Goal: Task Accomplishment & Management: Contribute content

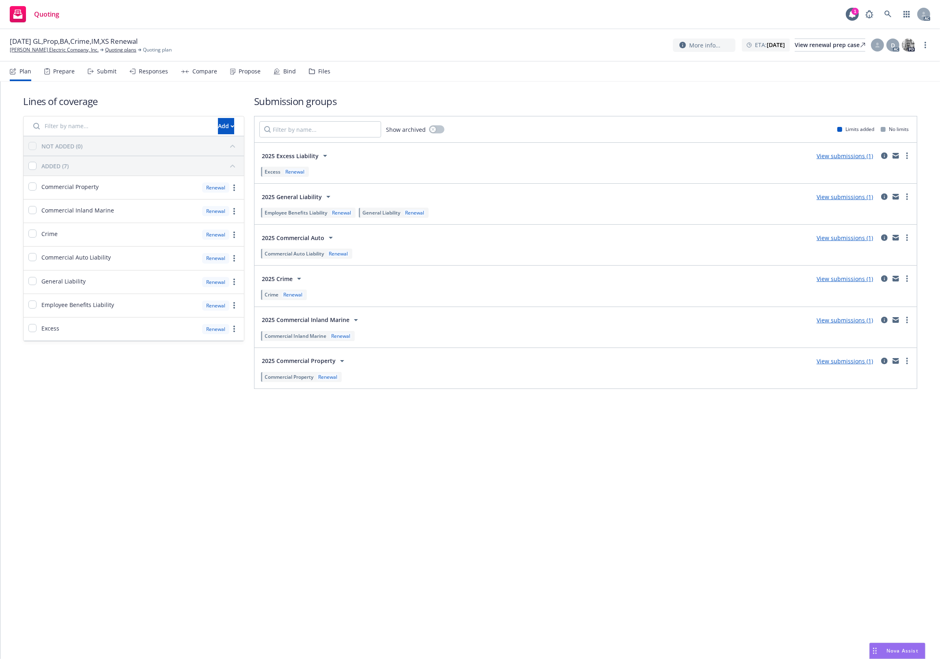
click at [323, 78] on div "Files" at bounding box center [320, 71] width 22 height 19
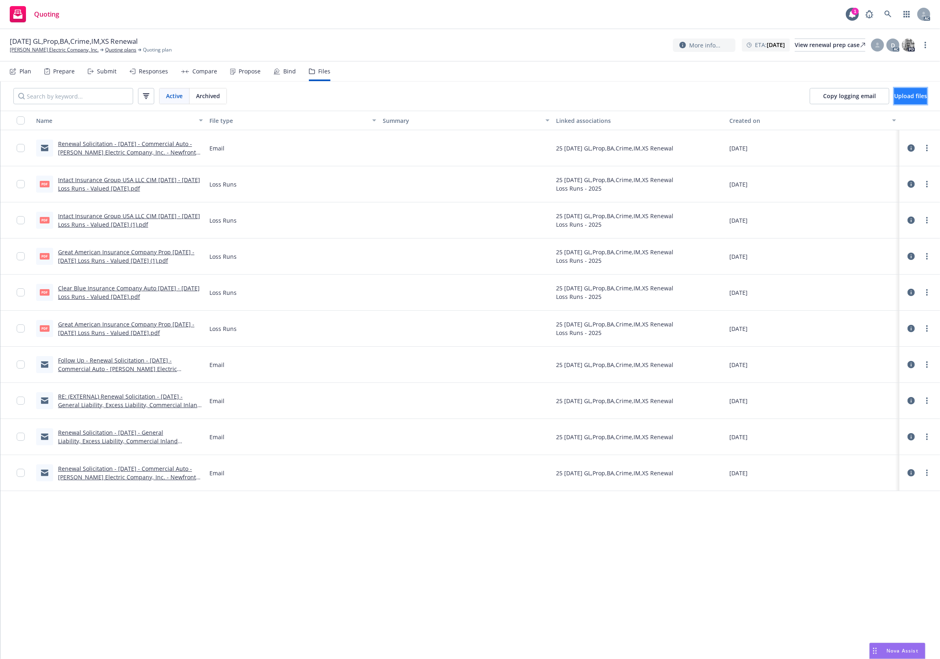
click at [895, 89] on button "Upload files" at bounding box center [910, 96] width 33 height 16
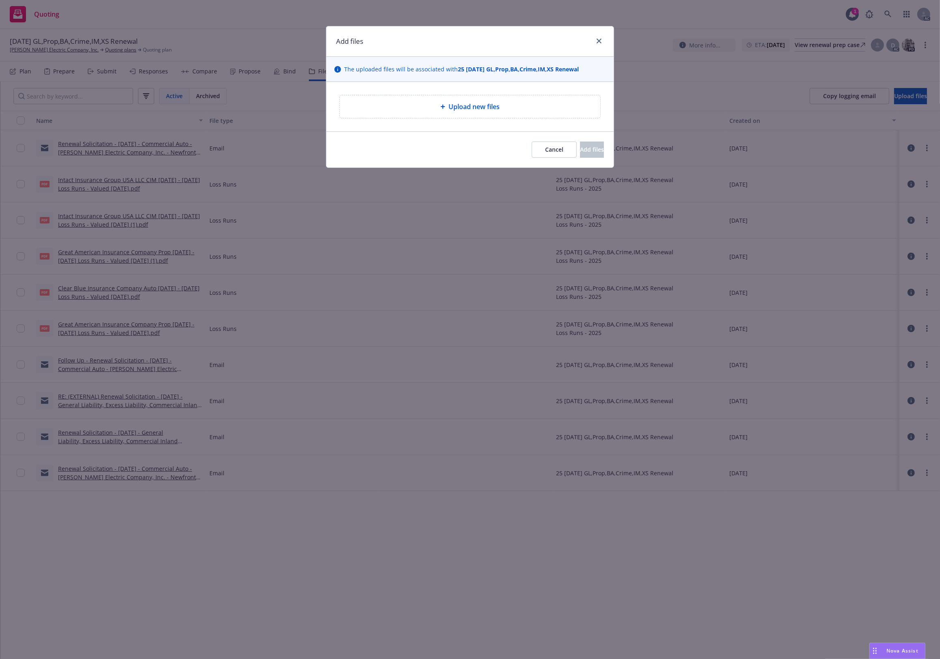
click at [443, 101] on div "Upload new files" at bounding box center [470, 106] width 260 height 23
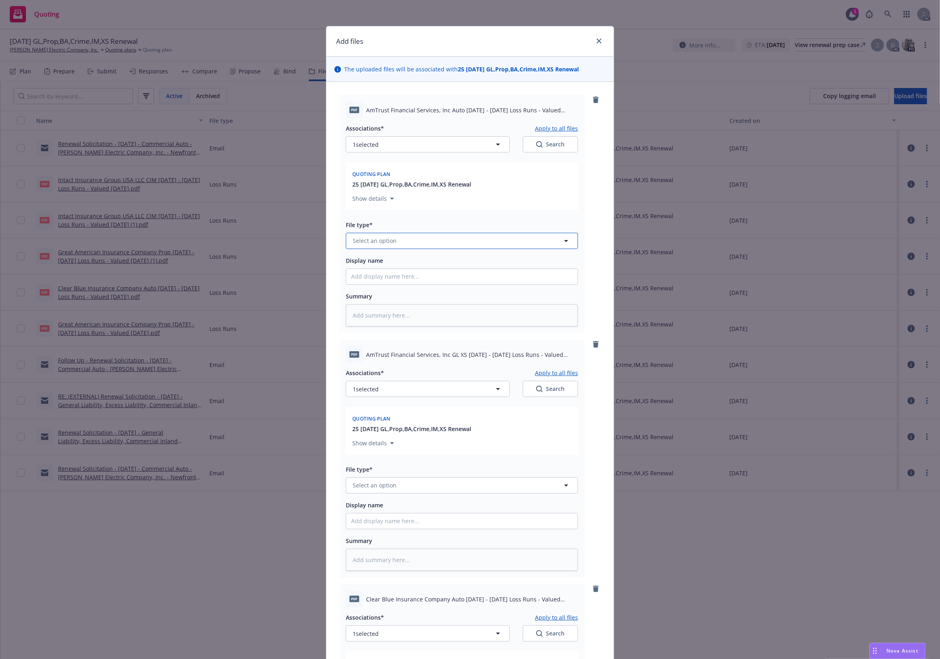
click at [394, 244] on button "Select an option" at bounding box center [462, 241] width 232 height 16
type input "`"
type textarea "x"
paste input "Loss Runs"
type input "Loss Runs"
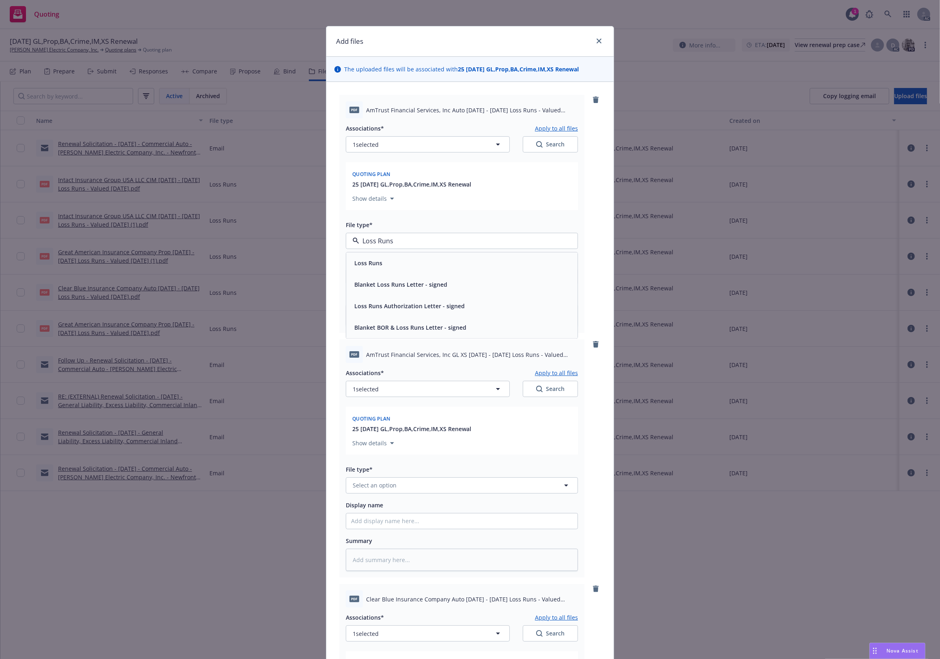
click at [375, 263] on span "Loss Runs" at bounding box center [368, 263] width 28 height 9
click at [462, 141] on button "1 selected" at bounding box center [428, 144] width 164 height 16
type textarea "x"
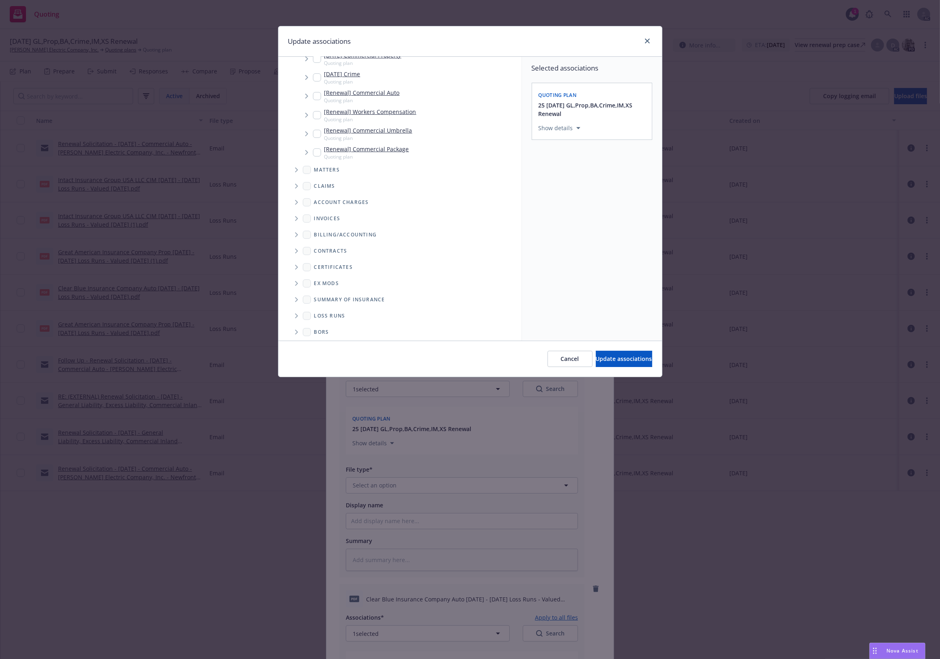
scroll to position [347, 0]
click at [297, 308] on span "Folder Tree Example" at bounding box center [296, 312] width 13 height 13
click at [347, 310] on div "2025" at bounding box center [413, 311] width 204 height 12
checkbox input "true"
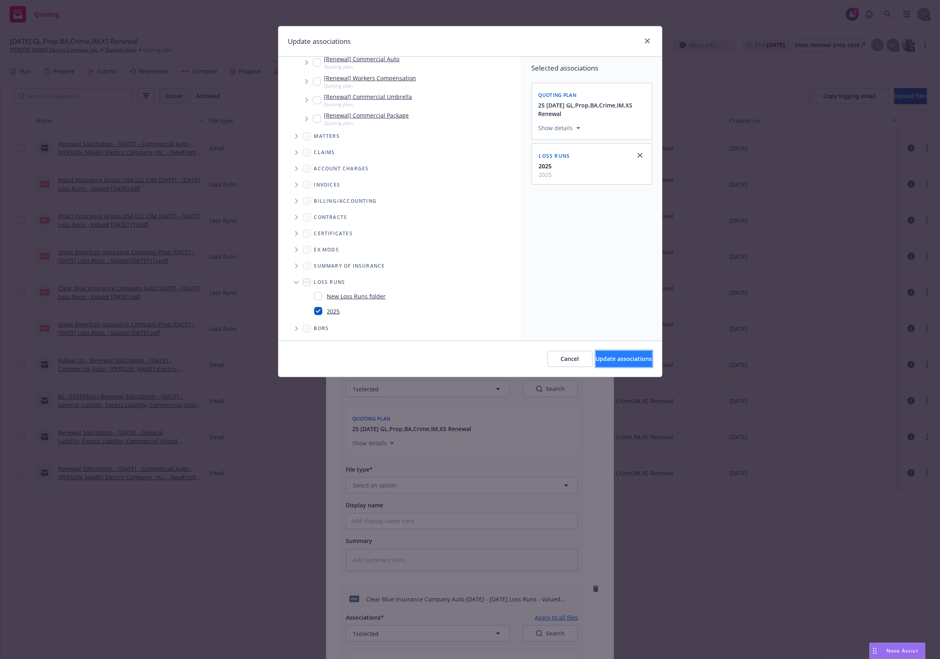
click at [611, 352] on button "Update associations" at bounding box center [624, 359] width 56 height 16
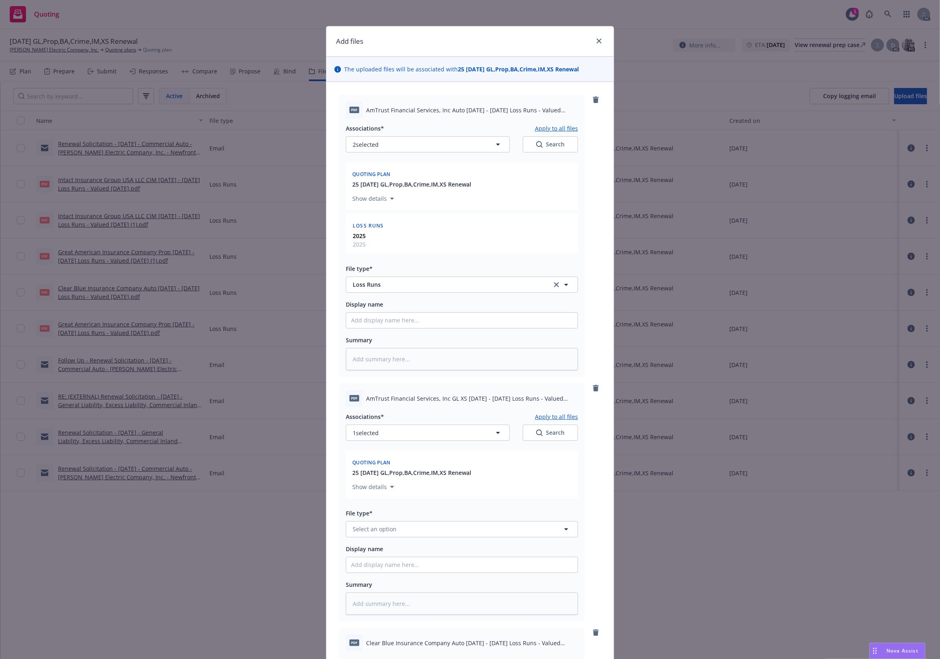
click at [558, 128] on button "Apply to all files" at bounding box center [556, 128] width 43 height 10
type textarea "x"
click at [383, 283] on span "Loss Runs" at bounding box center [447, 284] width 188 height 9
paste input "Loss Runs"
type input "Loss Runs"
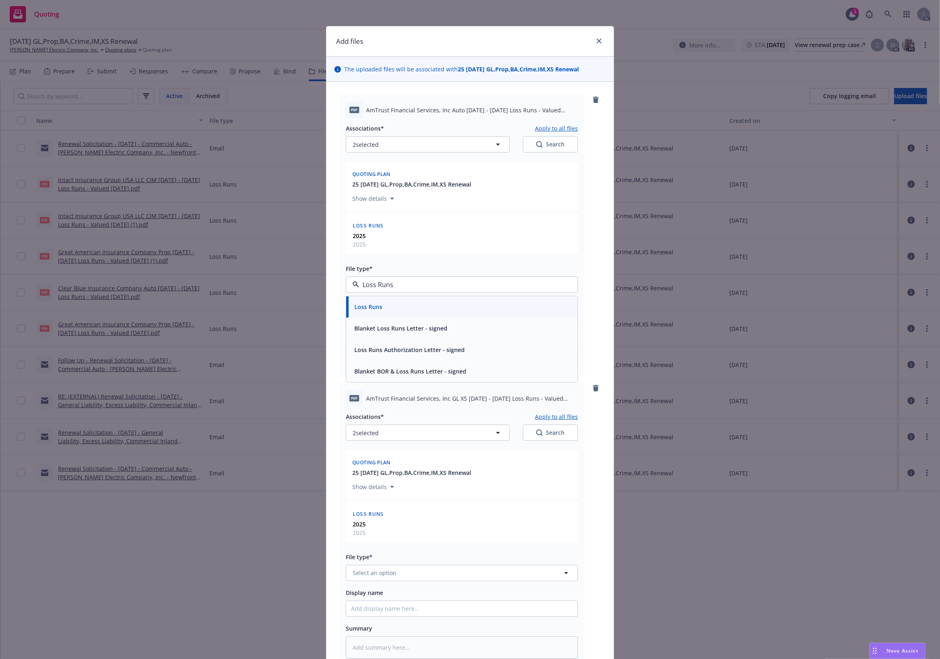
drag, startPoint x: 389, startPoint y: 283, endPoint x: 327, endPoint y: 285, distance: 62.1
click at [390, 304] on div "Loss Runs" at bounding box center [462, 307] width 222 height 12
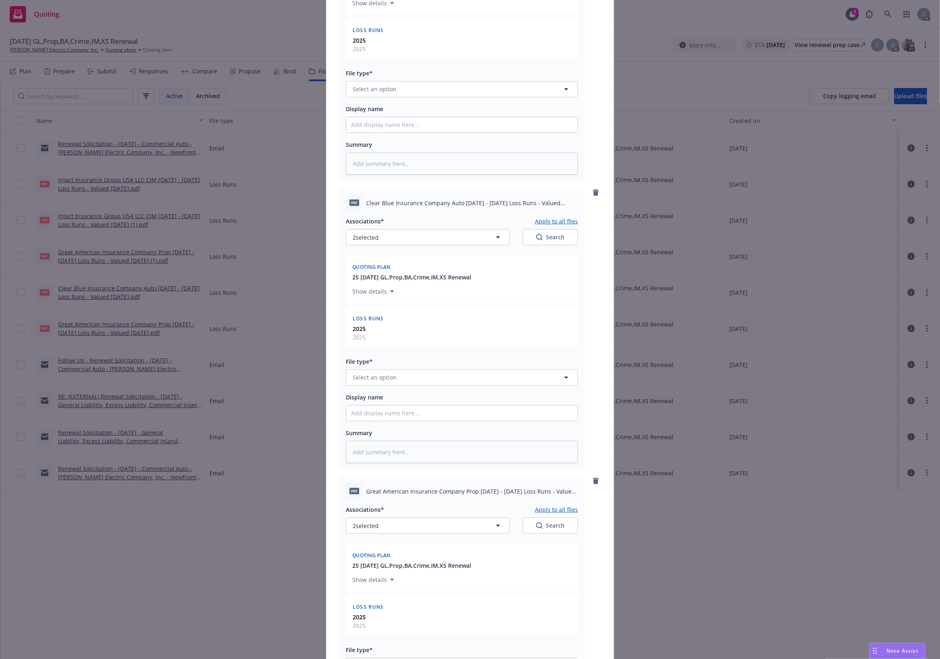
scroll to position [541, 0]
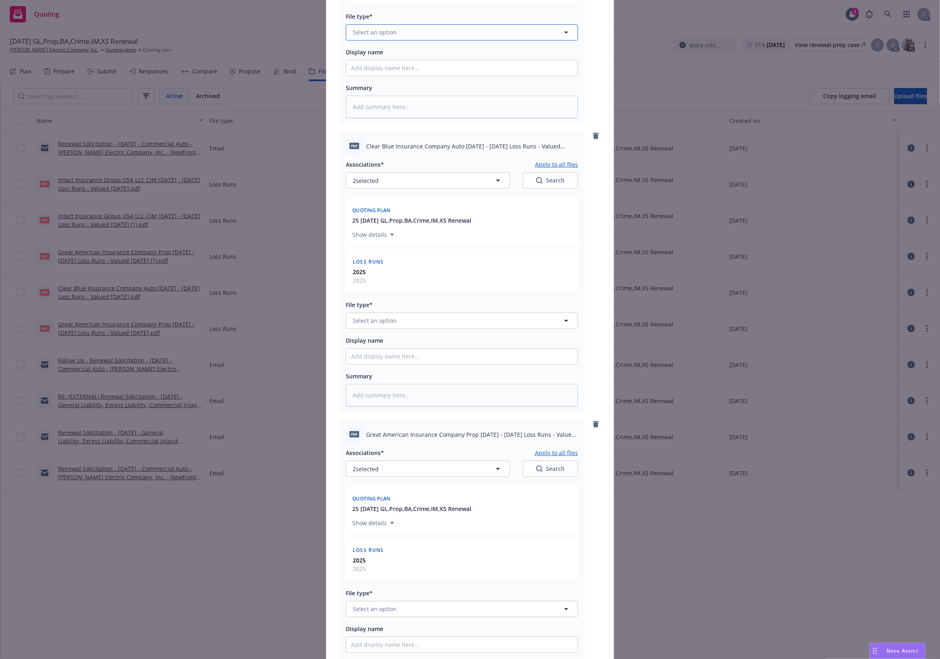
click at [383, 33] on span "Select an option" at bounding box center [375, 32] width 44 height 9
paste input "Loss Runs"
type input "Loss Runs"
click at [381, 61] on div "Loss Runs" at bounding box center [461, 55] width 231 height 22
type textarea "x"
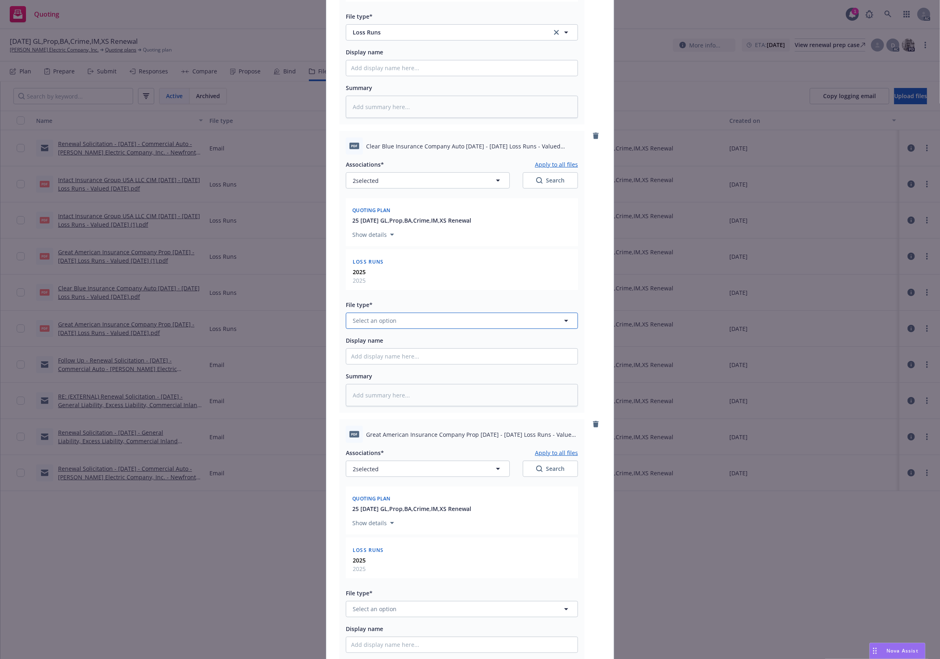
click at [376, 316] on button "Select an option" at bounding box center [462, 321] width 232 height 16
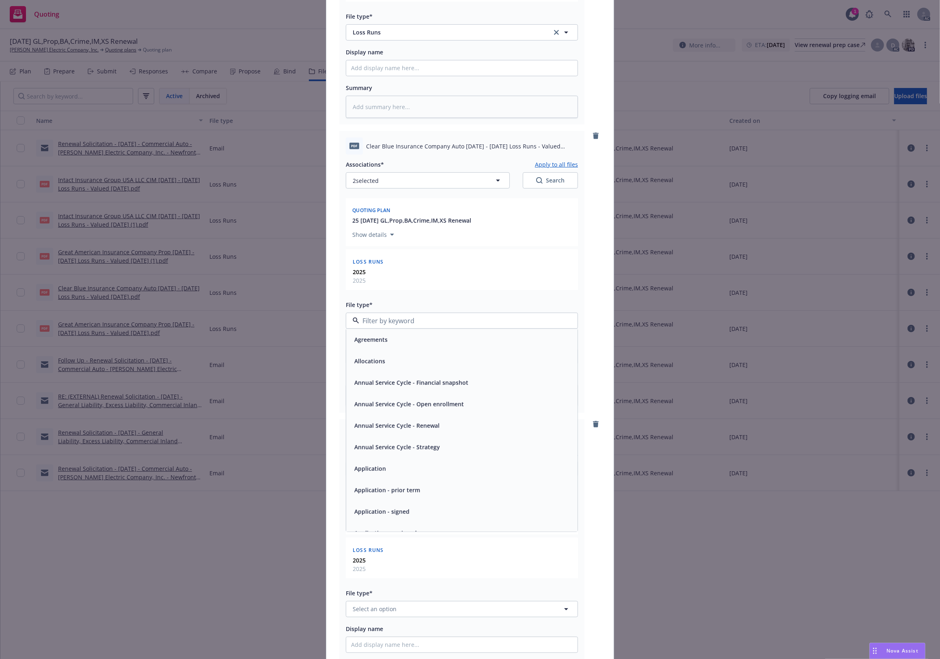
paste input "Loss Runs"
type input "Loss Runs"
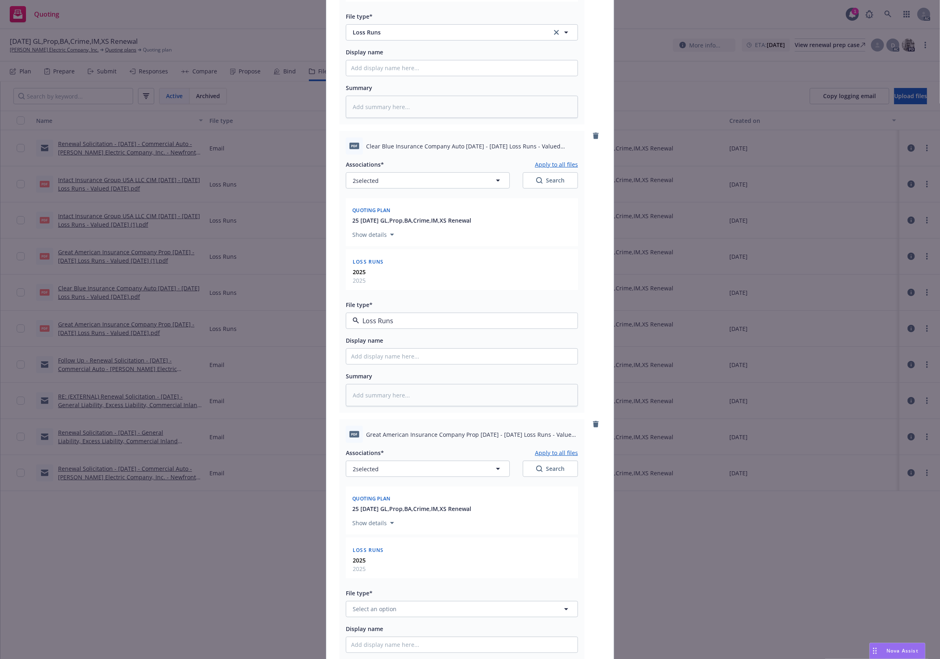
click at [375, 331] on div "Associations* Apply to all files 2 selected Search Quoting plan 25 [DATE] GL,Pr…" at bounding box center [462, 281] width 232 height 252
click at [376, 342] on span "Display name" at bounding box center [364, 341] width 37 height 8
paste input "Loss Runs"
type input "Loss Runs"
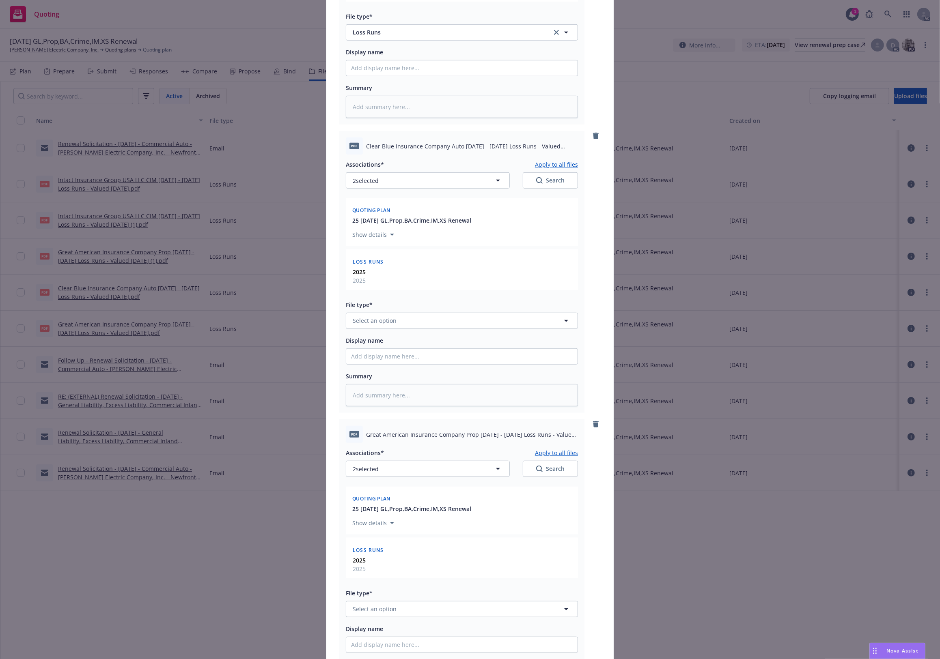
type textarea "x"
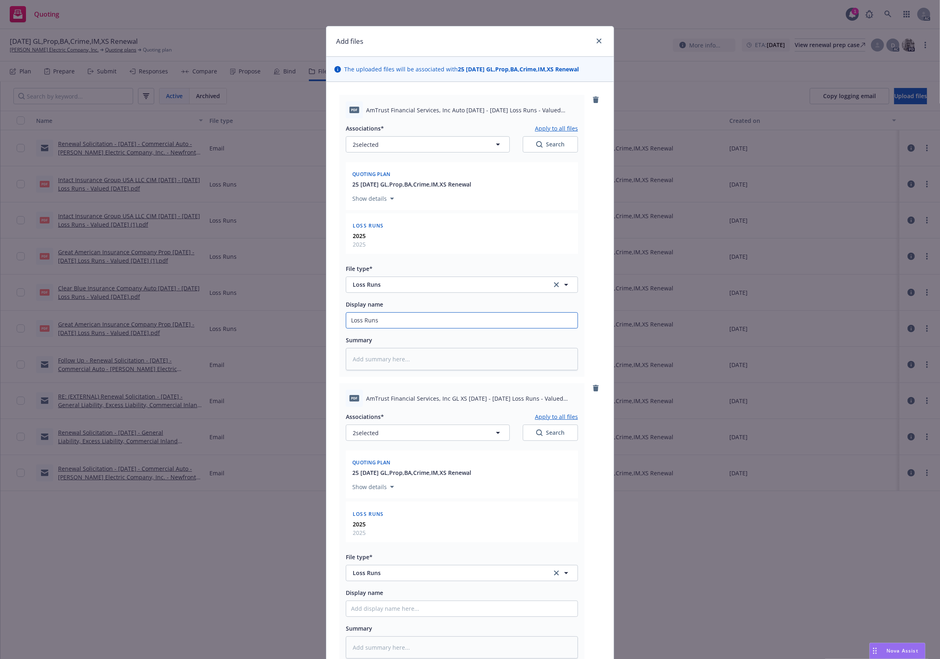
type input "Loss Runs"
click at [379, 279] on button "Loss Runs" at bounding box center [462, 285] width 232 height 16
paste input "Loss Runs"
type input "Loss Runs"
click at [378, 316] on div "Loss Runs" at bounding box center [461, 307] width 231 height 22
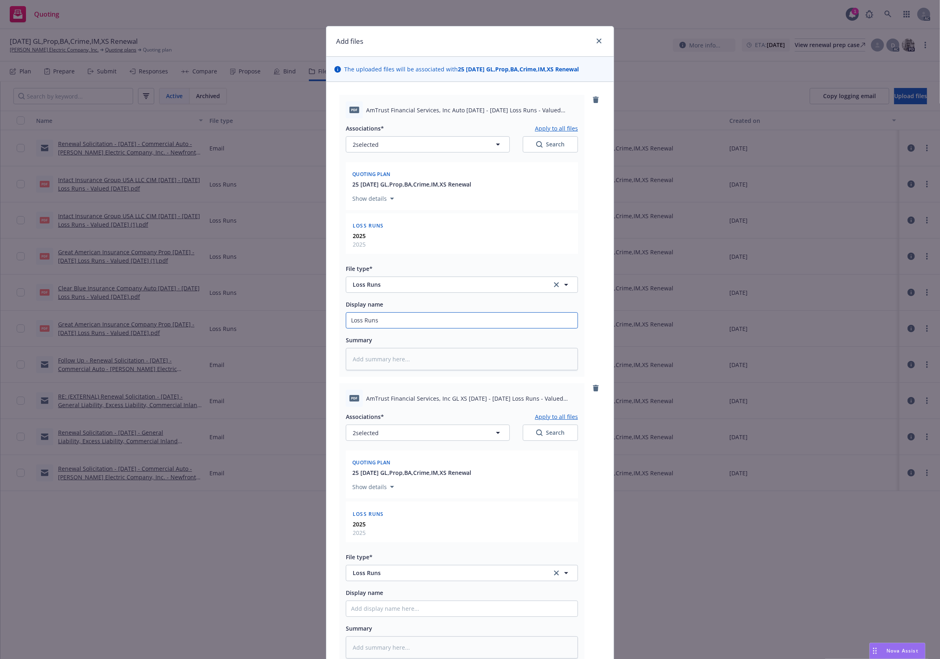
click at [379, 319] on input "Loss Runs" at bounding box center [461, 320] width 231 height 15
paste input "Loss Runs"
type input "Loss RunsLoss Runs"
drag, startPoint x: 400, startPoint y: 317, endPoint x: 258, endPoint y: 315, distance: 142.8
click at [258, 315] on div "Add files The uploaded files will be associated with 25 [DATE] GL,Prop,BA,Crime…" at bounding box center [470, 329] width 940 height 659
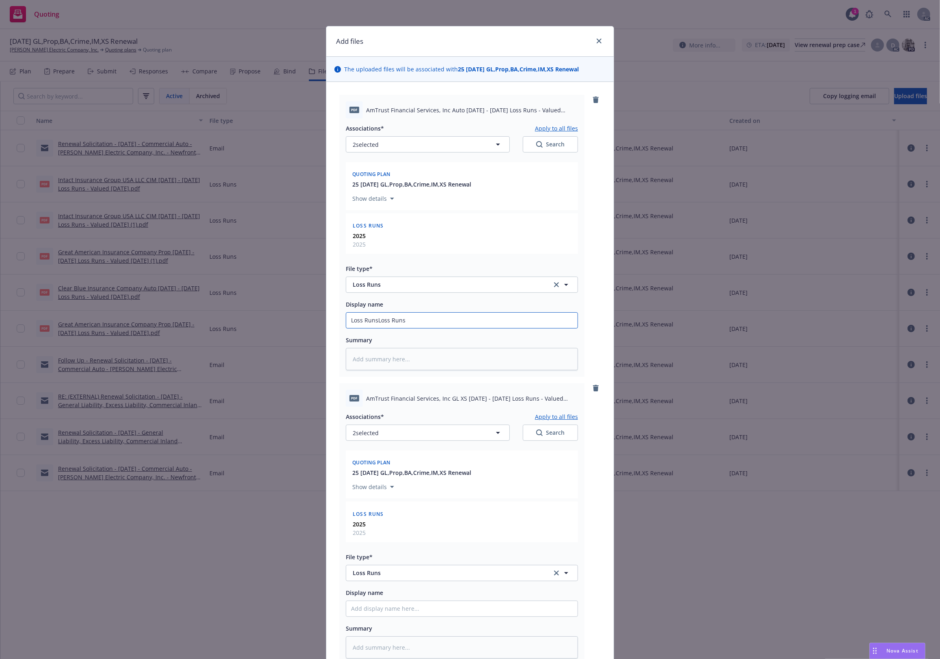
type textarea "x"
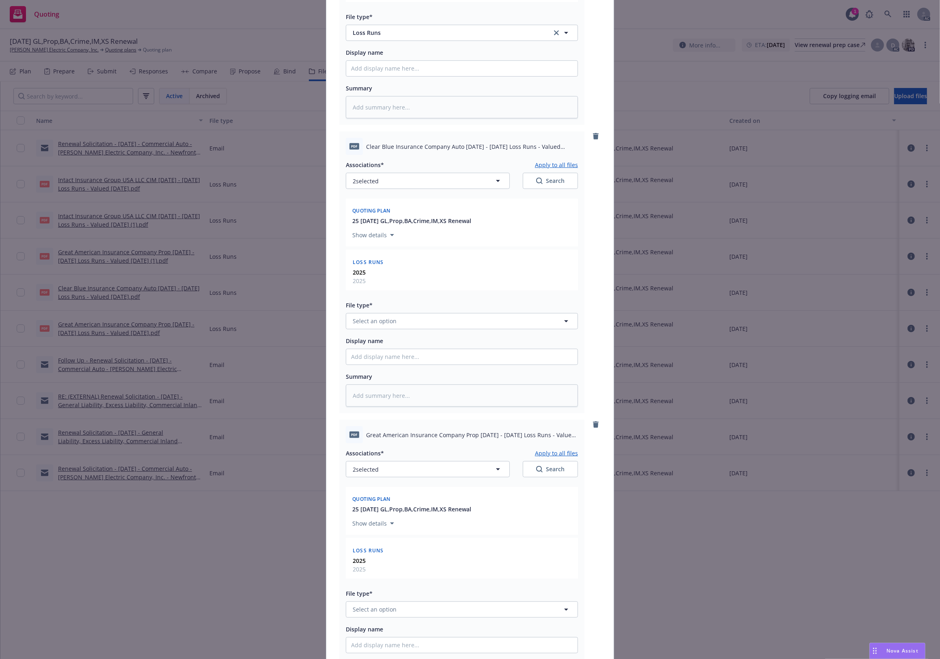
scroll to position [676, 0]
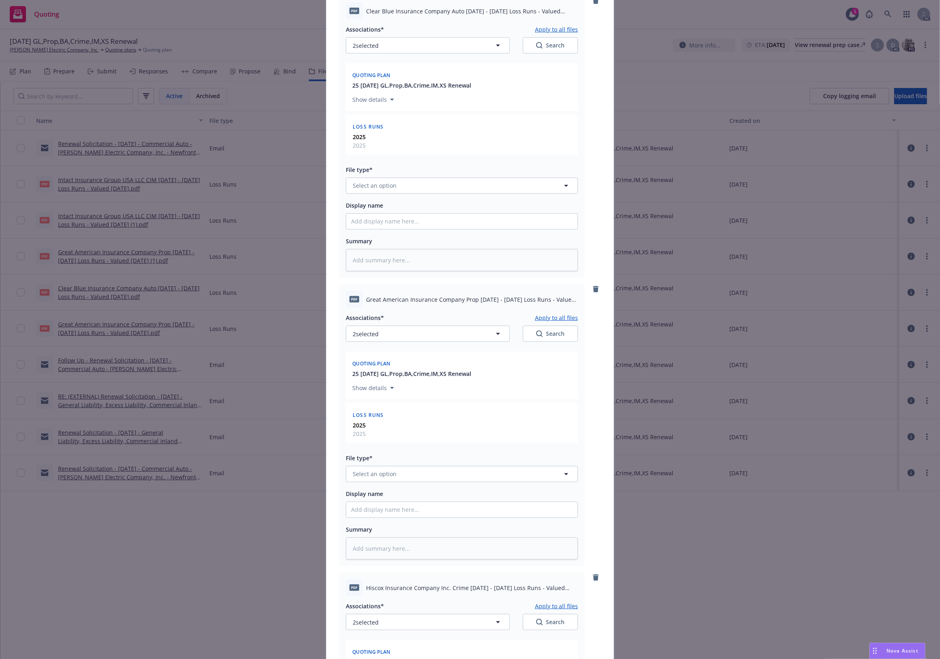
click at [366, 176] on div "File type* Loss Runs Select an option" at bounding box center [462, 179] width 232 height 29
click at [357, 190] on span "Select an option" at bounding box center [375, 185] width 44 height 9
paste input "Loss Runs"
type input "Loss Runs"
click at [356, 210] on span "Loss Runs" at bounding box center [368, 208] width 28 height 9
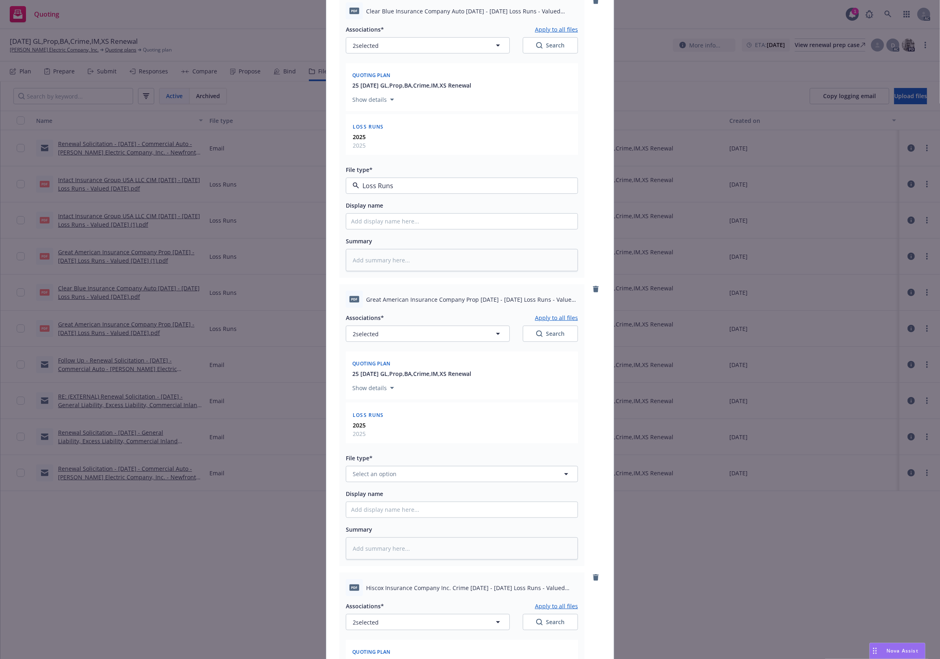
type textarea "x"
click at [369, 479] on button "Select an option" at bounding box center [462, 474] width 232 height 16
paste input "Loss Runs"
type input "Loss Runs"
click at [376, 390] on span "Loss Runs" at bounding box center [368, 387] width 28 height 9
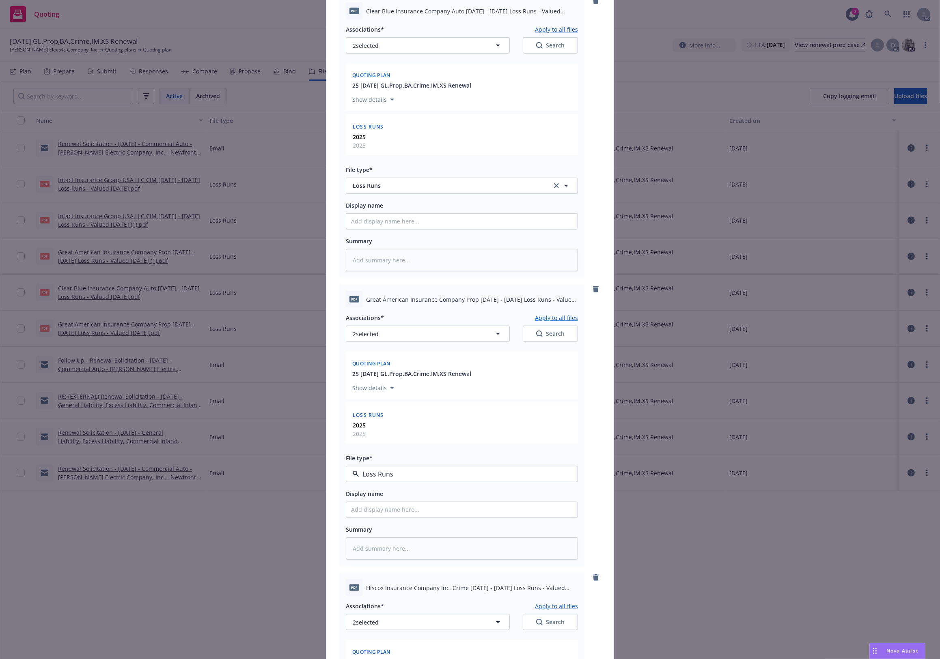
type textarea "x"
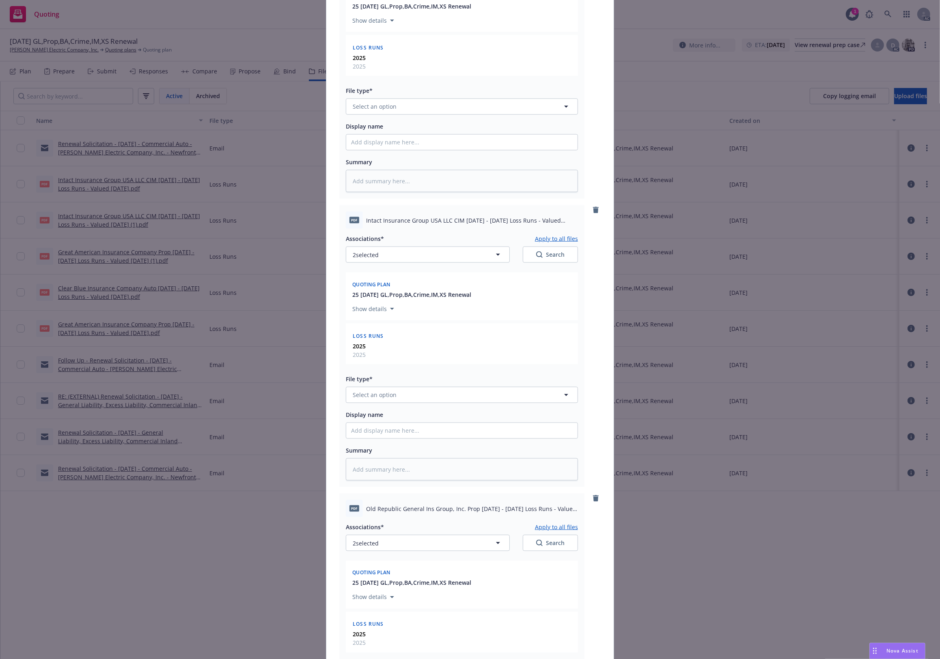
scroll to position [1352, 0]
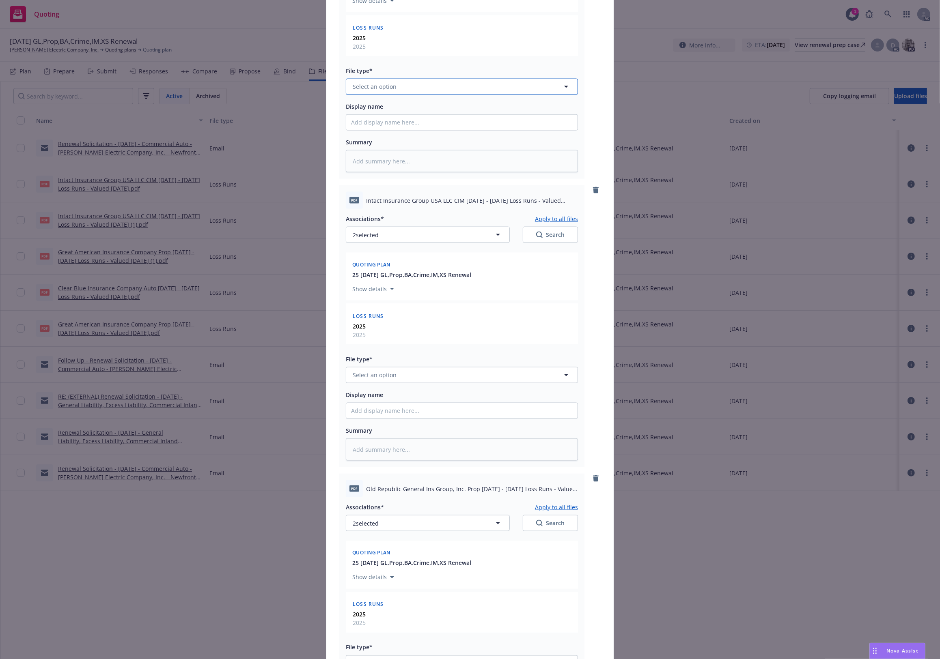
click at [376, 86] on span "Select an option" at bounding box center [375, 86] width 44 height 9
paste input "Loss Runs"
type input "Loss Runs"
click at [368, 108] on span "Loss Runs" at bounding box center [368, 109] width 28 height 9
type textarea "x"
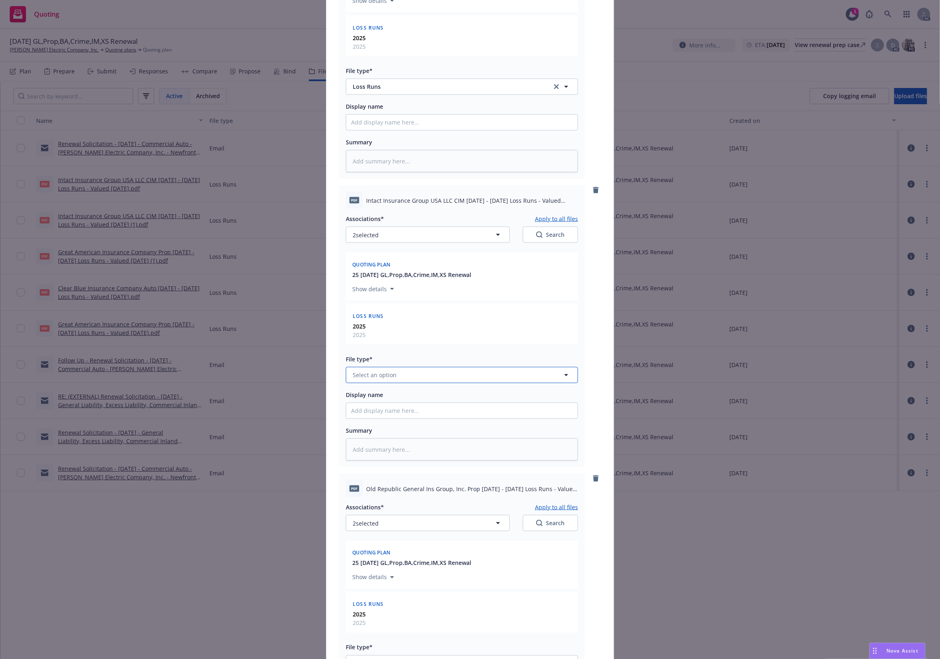
click at [374, 372] on button "Select an option" at bounding box center [462, 375] width 232 height 16
paste input "Loss Runs"
type input "Loss Runs"
click at [368, 397] on span "Loss Runs" at bounding box center [368, 397] width 28 height 9
type textarea "x"
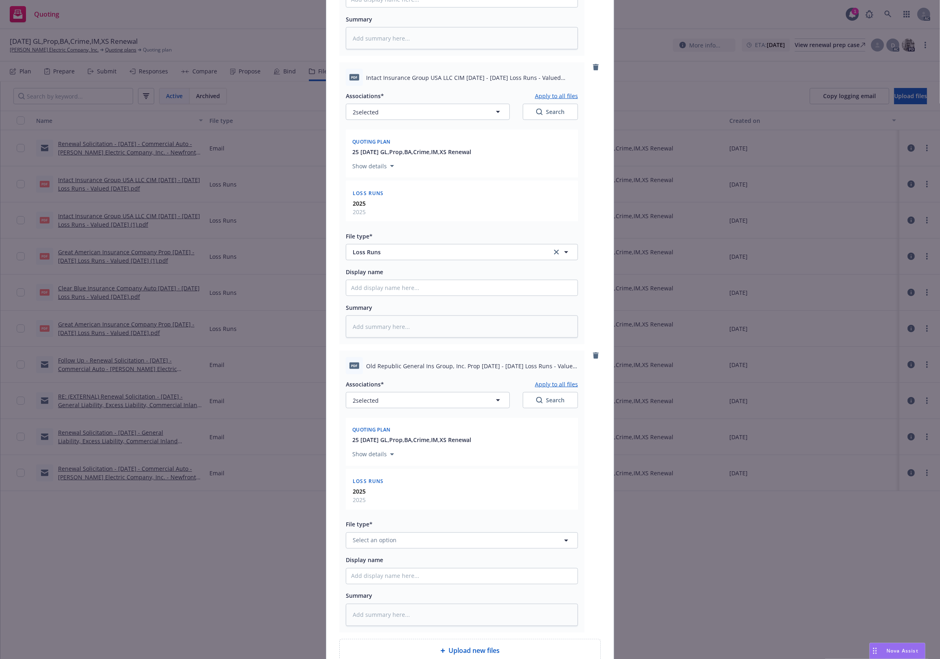
scroll to position [1556, 0]
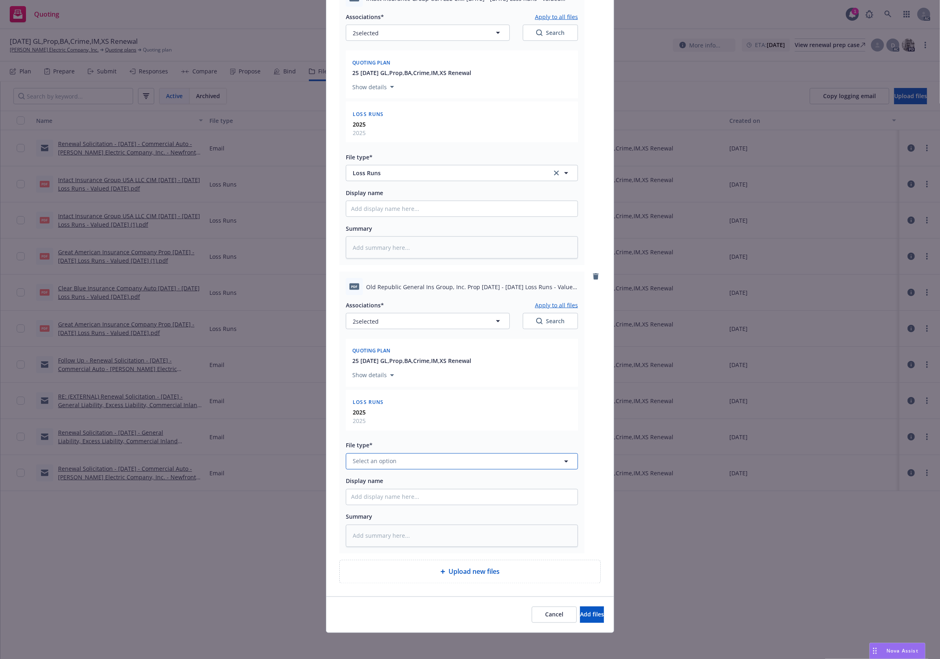
click at [384, 458] on span "Select an option" at bounding box center [375, 461] width 44 height 9
paste input "Loss Runs"
type input "Loss Runs"
click at [369, 372] on span "Loss Runs" at bounding box center [368, 374] width 28 height 9
click at [594, 616] on button "Add files" at bounding box center [592, 615] width 24 height 16
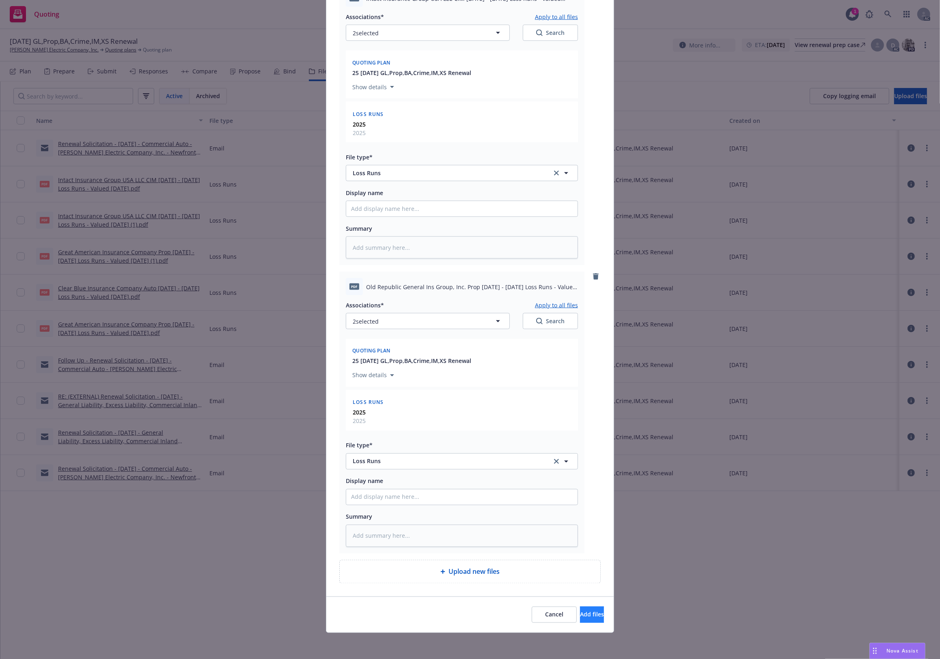
scroll to position [1526, 0]
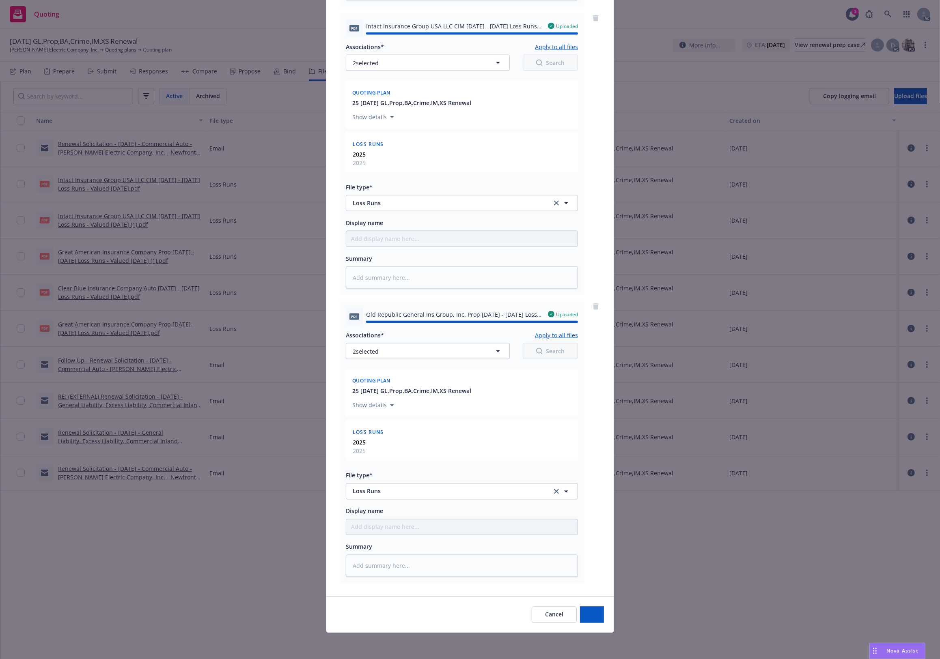
type textarea "x"
